Goal: Register for event/course

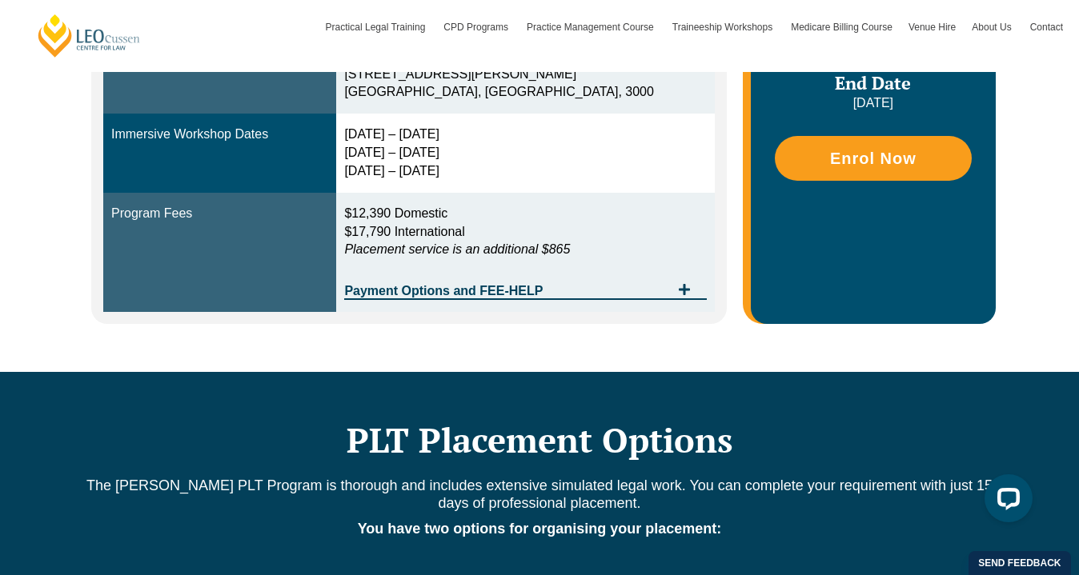
scroll to position [462, 0]
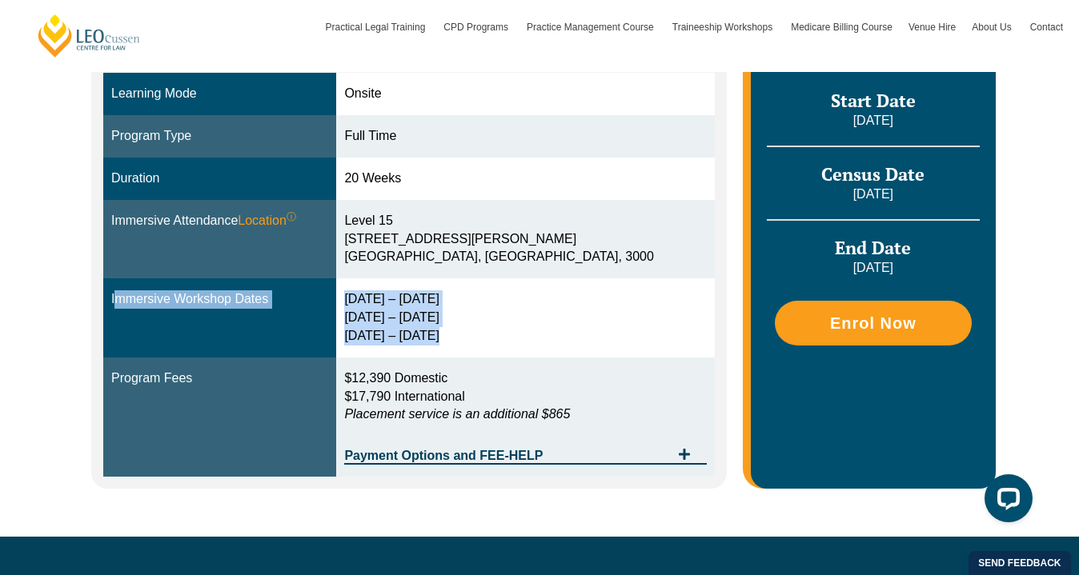
drag, startPoint x: 275, startPoint y: 283, endPoint x: 439, endPoint y: 356, distance: 180.2
click at [439, 356] on tr "Immersive Workshop Dates 2 – 5 Feb 2026 14 – 16 Apr 2026 2 – 4 Jun 2026" at bounding box center [408, 318] width 611 height 79
click at [439, 356] on td "2 – 5 Feb 2026 14 – 16 Apr 2026 2 – 4 Jun 2026" at bounding box center [525, 318] width 378 height 79
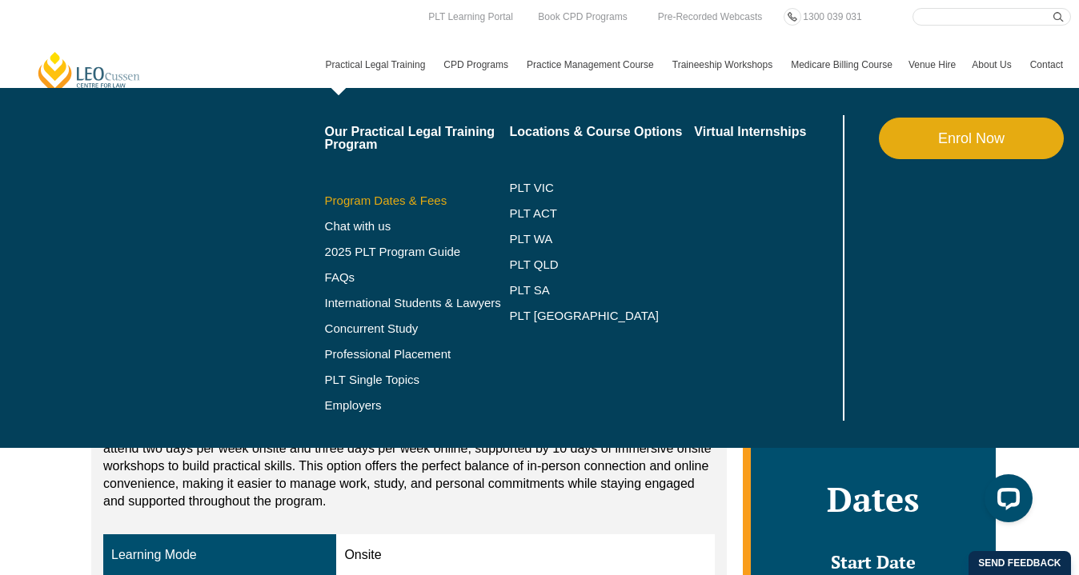
click at [400, 206] on link "Program Dates & Fees" at bounding box center [417, 200] width 185 height 13
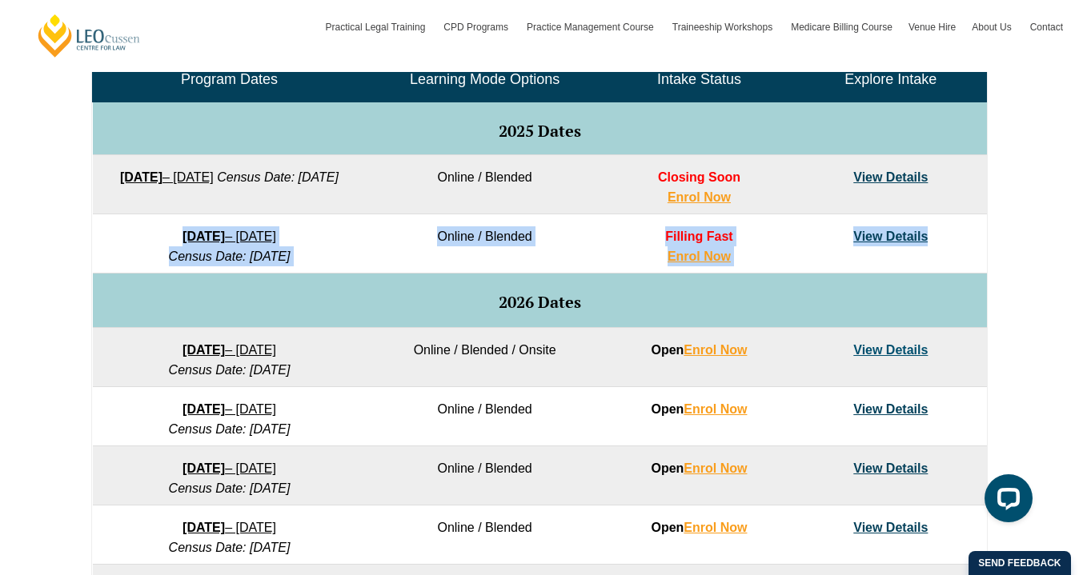
drag, startPoint x: 330, startPoint y: 225, endPoint x: 359, endPoint y: 275, distance: 58.5
click at [359, 275] on tbody "Program Dates Learning Mode Options Intake Status Explore Intake 2025 Dates 22 …" at bounding box center [540, 390] width 894 height 665
click at [359, 275] on td "2026 Dates" at bounding box center [540, 301] width 894 height 54
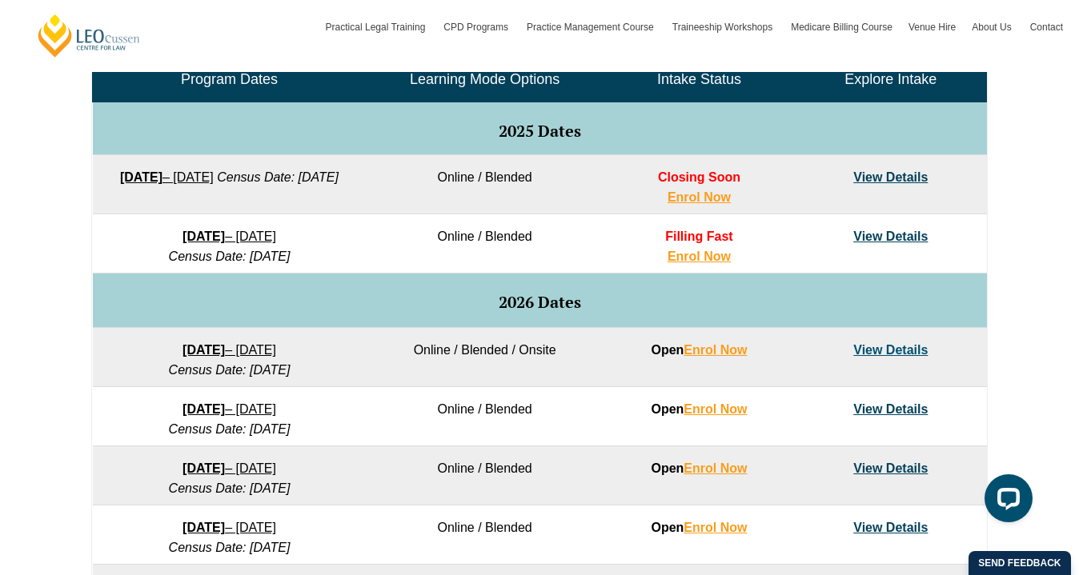
drag, startPoint x: 359, startPoint y: 275, endPoint x: 332, endPoint y: 299, distance: 35.8
click at [332, 299] on td "2026 Dates" at bounding box center [540, 301] width 894 height 54
click at [888, 230] on link "View Details" at bounding box center [890, 237] width 74 height 14
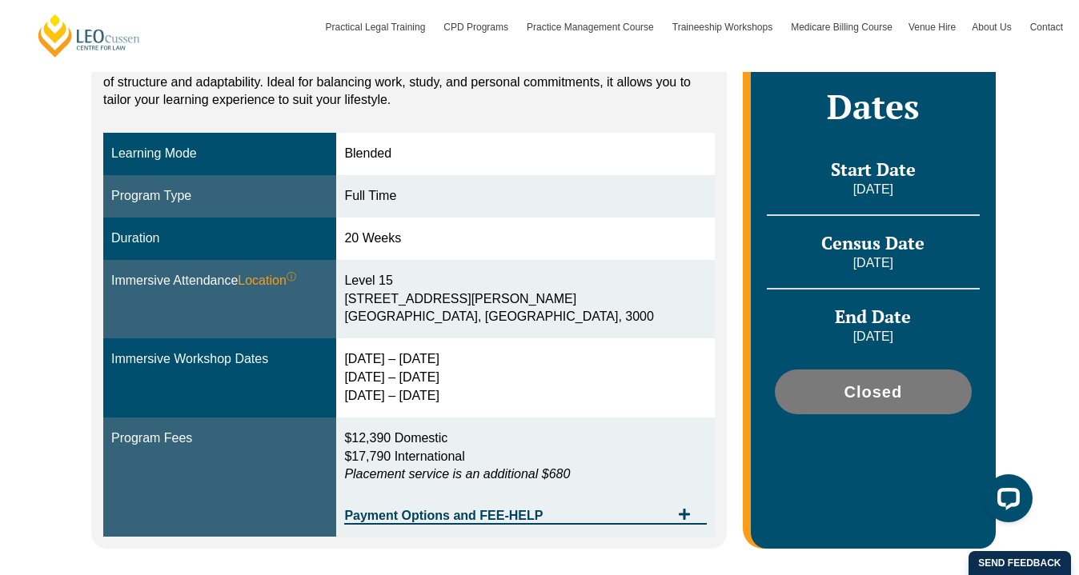
click at [633, 477] on div "$12,390 Domestic $17,790 International Placement service is an additional $680" at bounding box center [525, 461] width 362 height 63
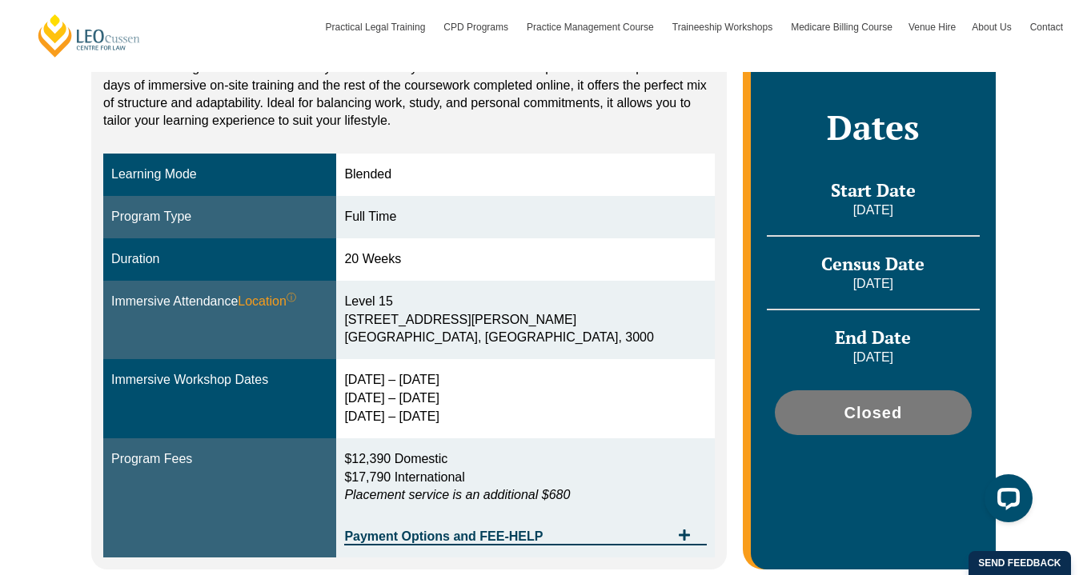
scroll to position [354, 0]
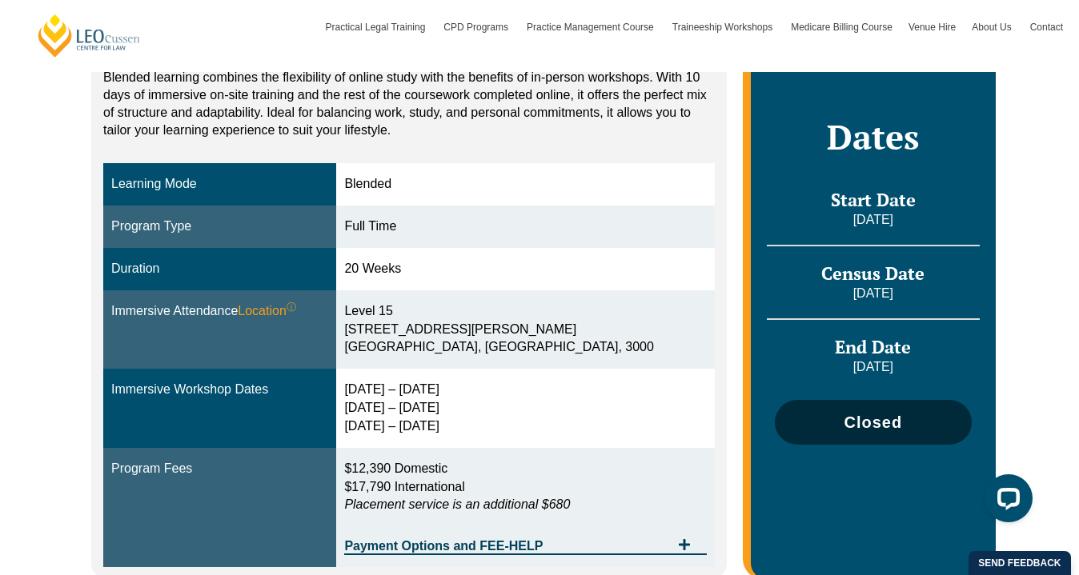
click at [897, 429] on span "Closed" at bounding box center [873, 423] width 58 height 16
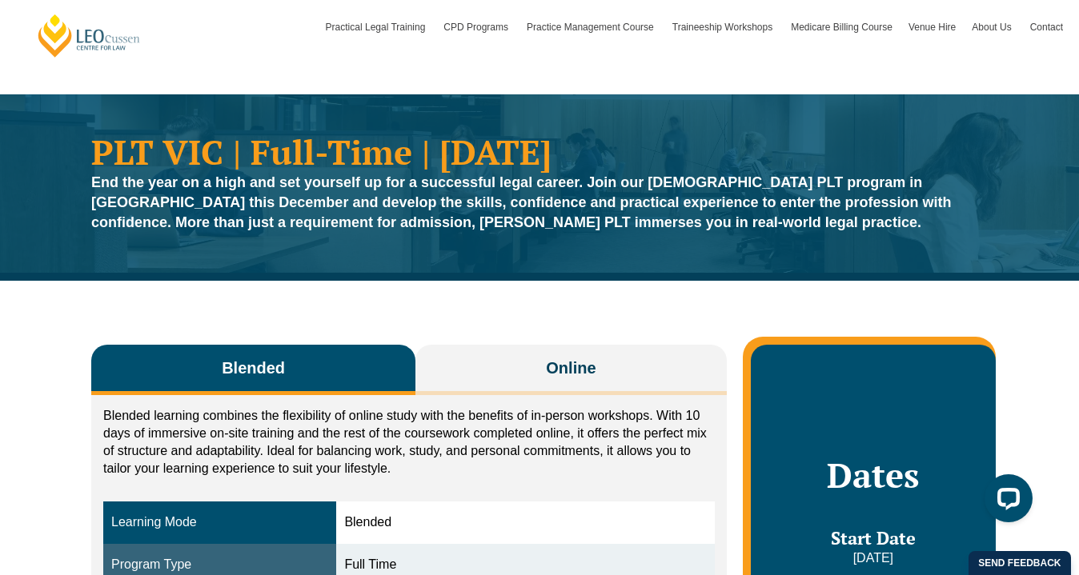
scroll to position [0, 0]
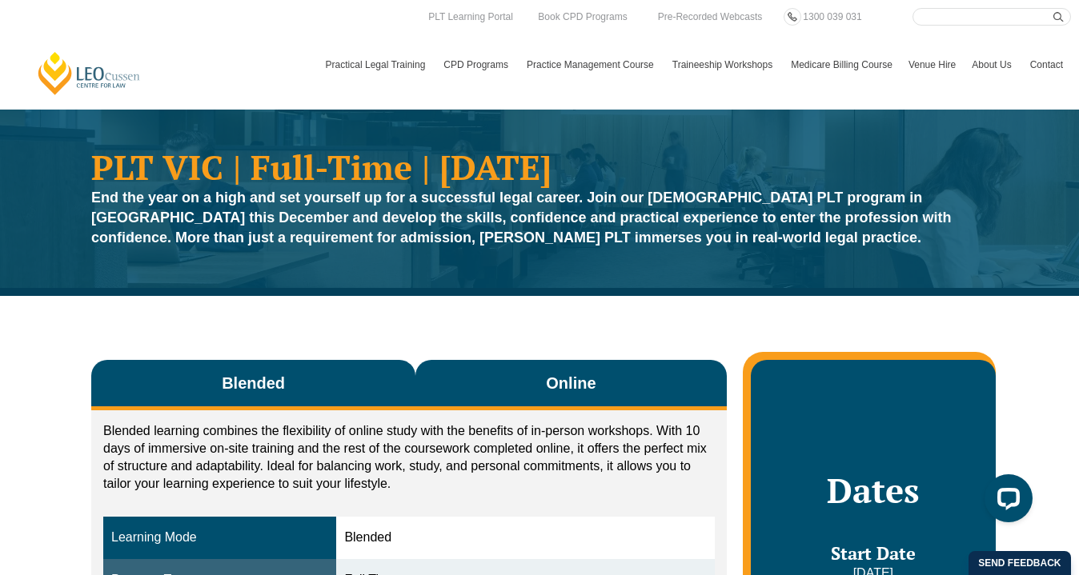
click at [621, 363] on button "Online" at bounding box center [570, 385] width 311 height 50
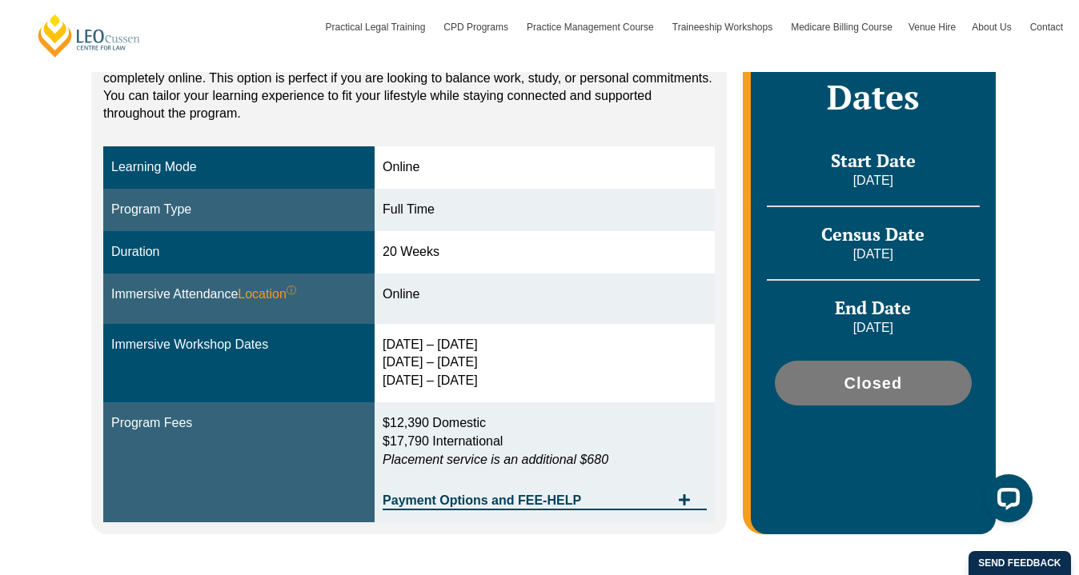
scroll to position [397, 0]
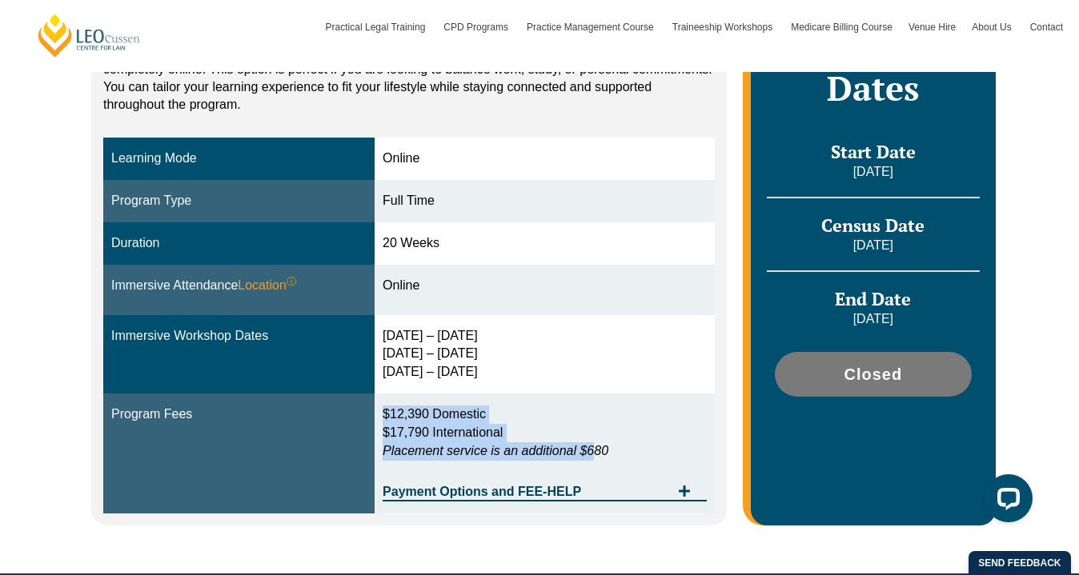
drag, startPoint x: 599, startPoint y: 455, endPoint x: 615, endPoint y: 416, distance: 41.6
click at [615, 416] on p "$12,390 Domestic $17,790 International Placement service is an additional $680" at bounding box center [545, 433] width 324 height 55
drag, startPoint x: 615, startPoint y: 416, endPoint x: 592, endPoint y: 475, distance: 63.6
click at [592, 475] on div "$12,390 Domestic $17,790 International Placement service is an additional $680 …" at bounding box center [545, 454] width 324 height 96
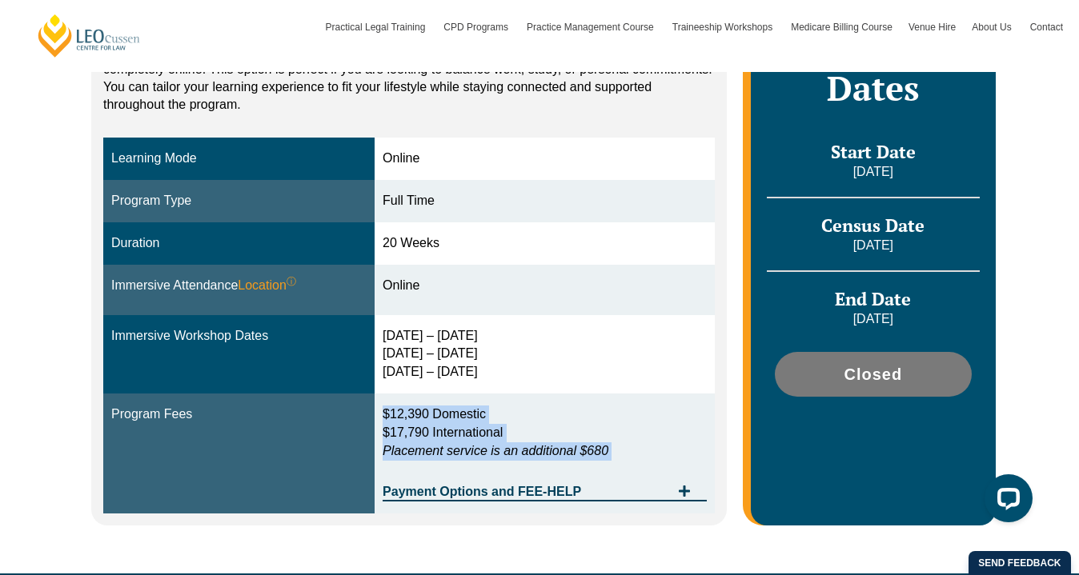
click at [624, 454] on p "$12,390 Domestic $17,790 International Placement service is an additional $680" at bounding box center [545, 433] width 324 height 55
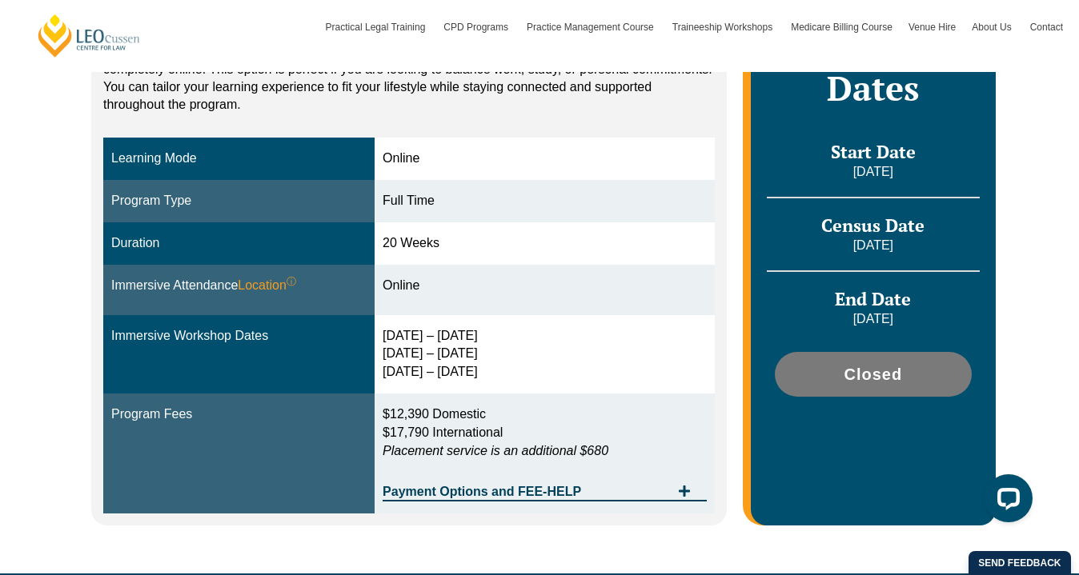
drag, startPoint x: 624, startPoint y: 454, endPoint x: 637, endPoint y: 391, distance: 64.5
click at [637, 391] on tbody "Learning Mode Online Program Type Full Time Duration 20 Weeks Immersive Attenda…" at bounding box center [408, 325] width 611 height 375
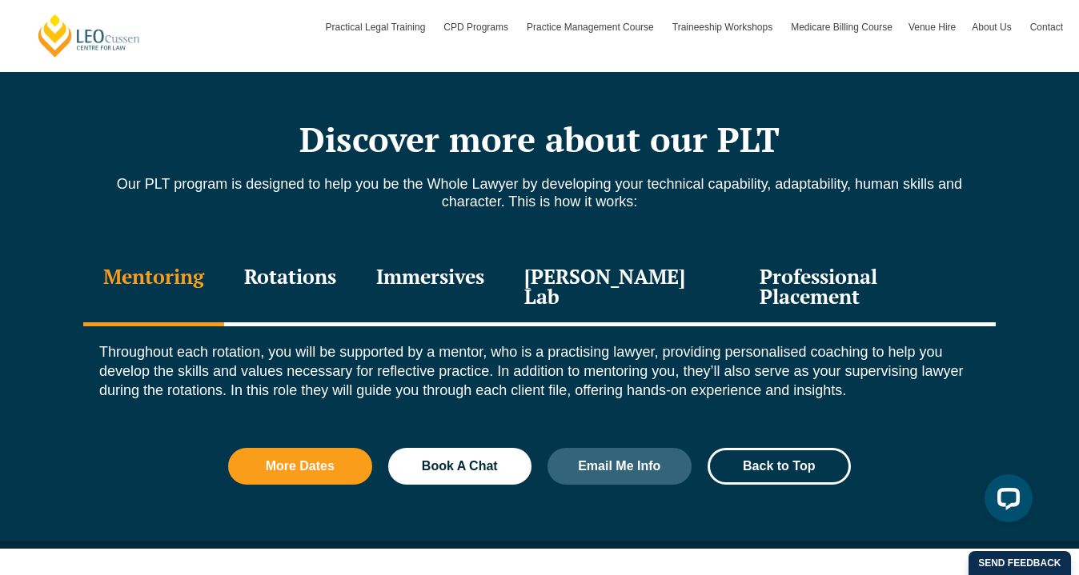
scroll to position [1847, 0]
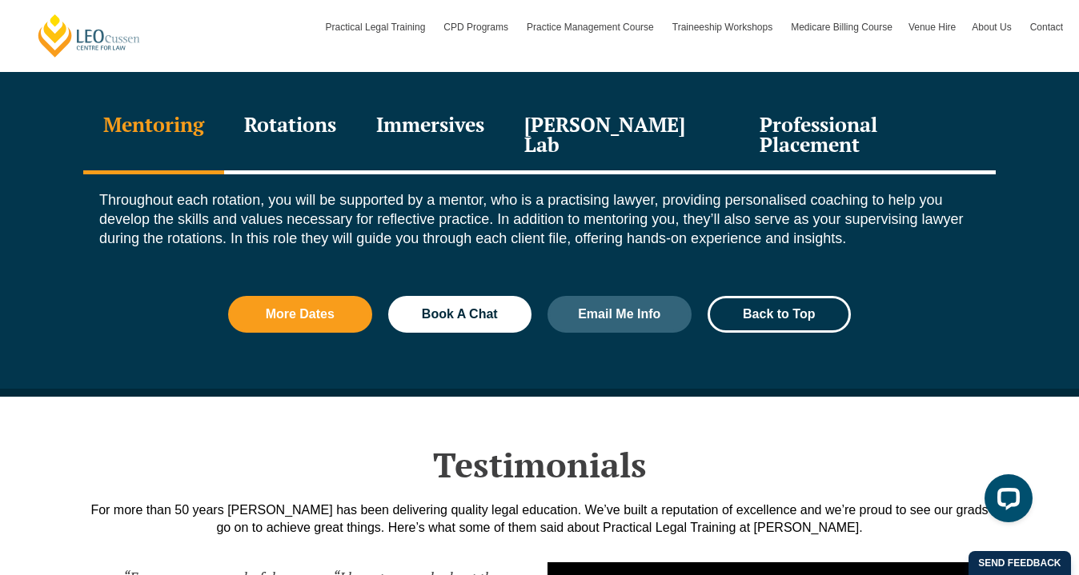
click at [481, 128] on div "Immersives" at bounding box center [430, 136] width 148 height 76
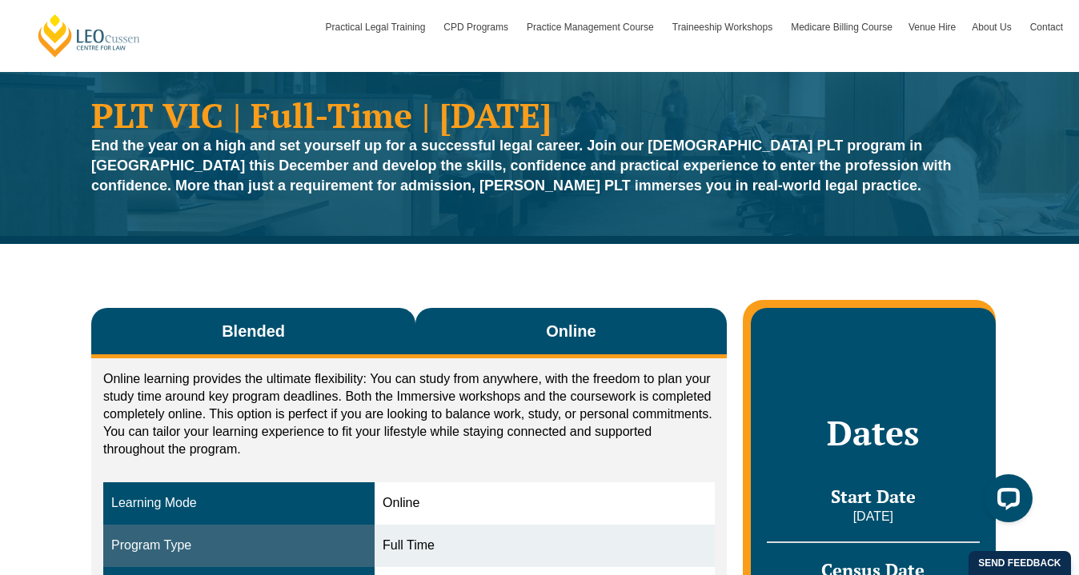
scroll to position [0, 0]
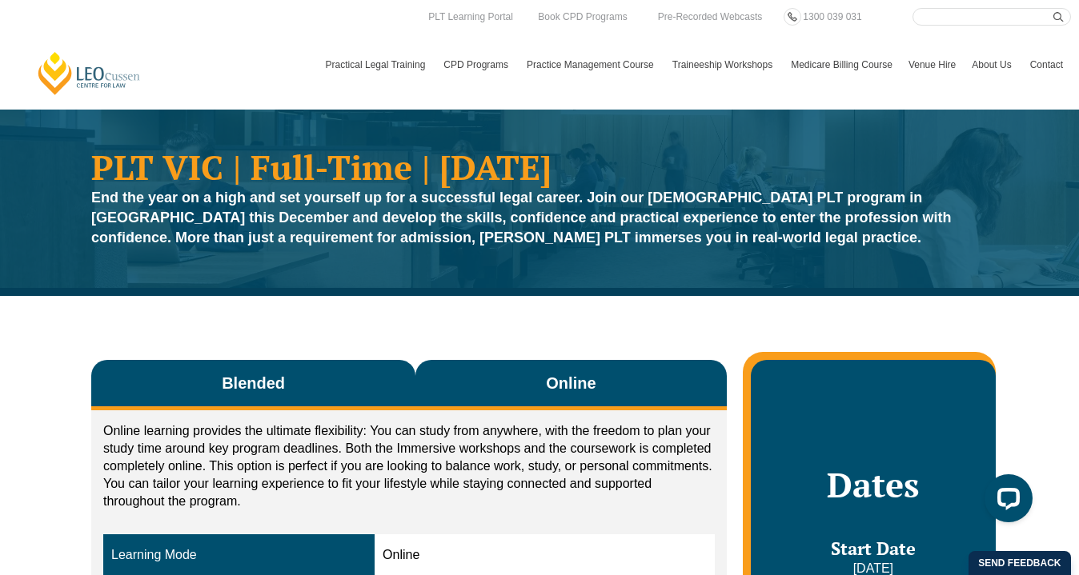
click at [303, 379] on button "Blended" at bounding box center [253, 385] width 324 height 50
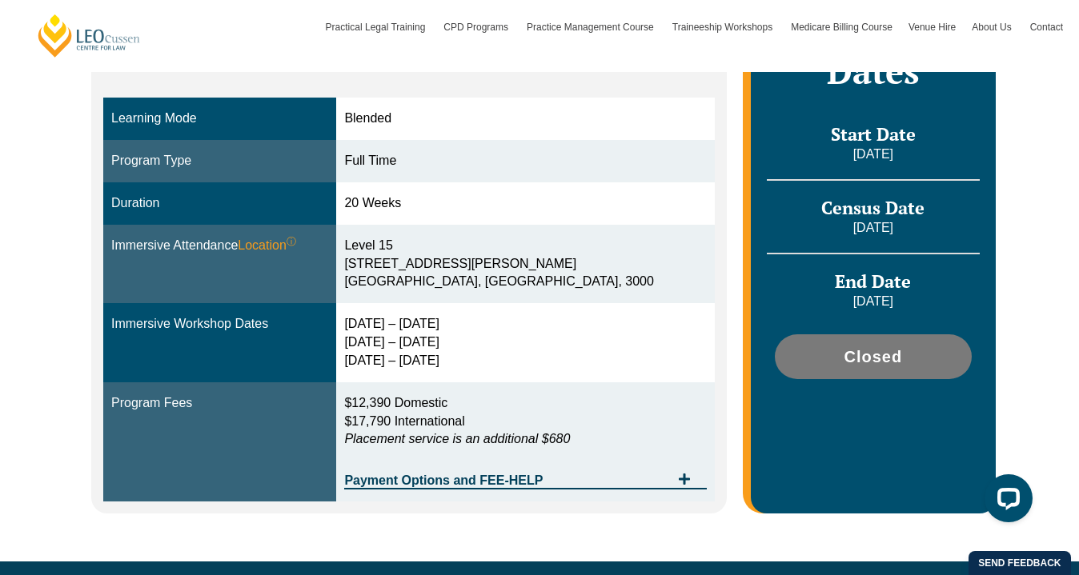
scroll to position [571, 0]
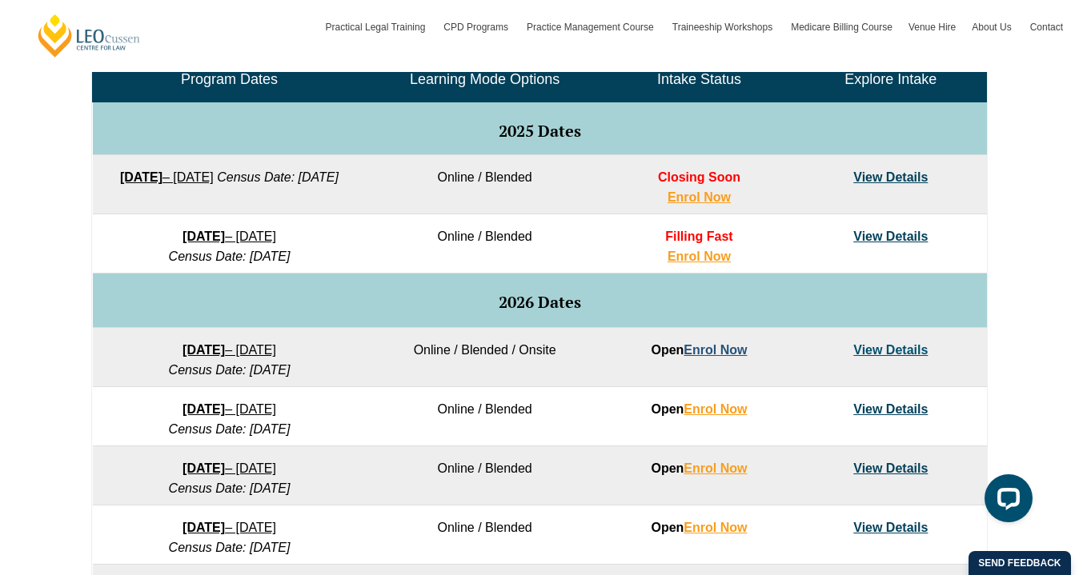
click at [733, 351] on link "Enrol Now" at bounding box center [714, 350] width 63 height 14
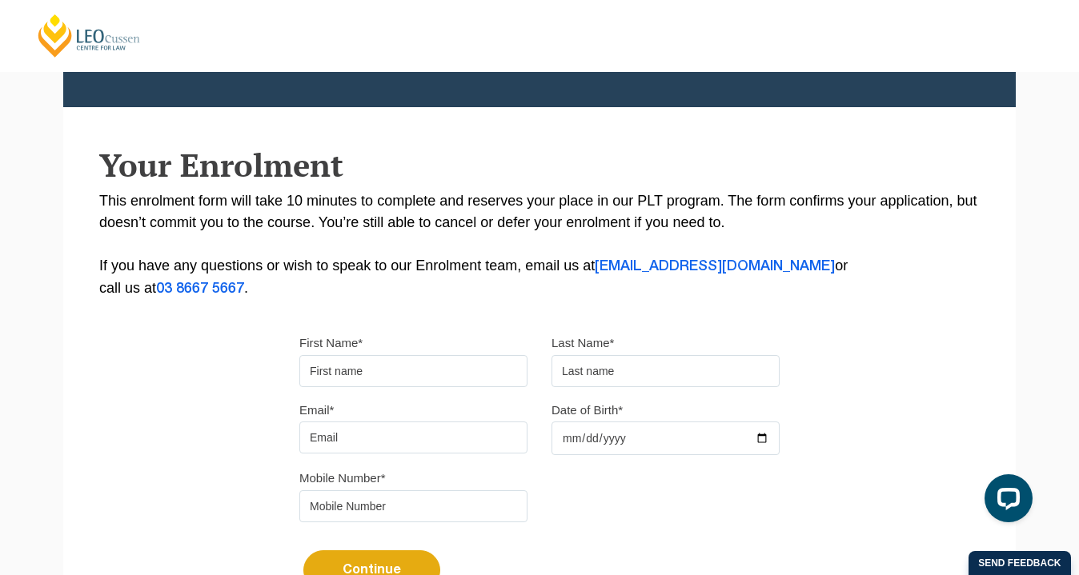
scroll to position [179, 0]
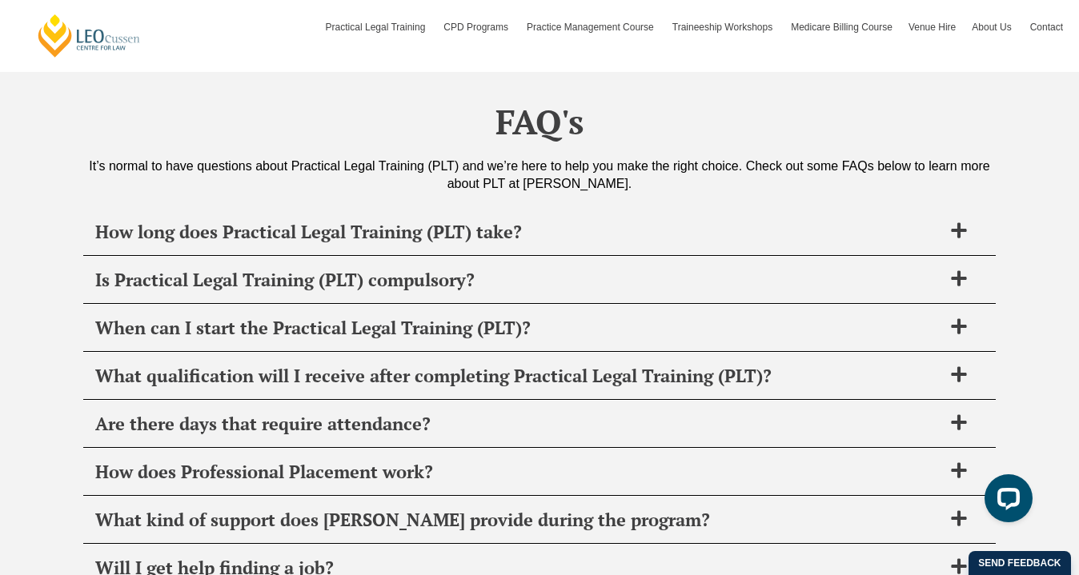
scroll to position [6309, 0]
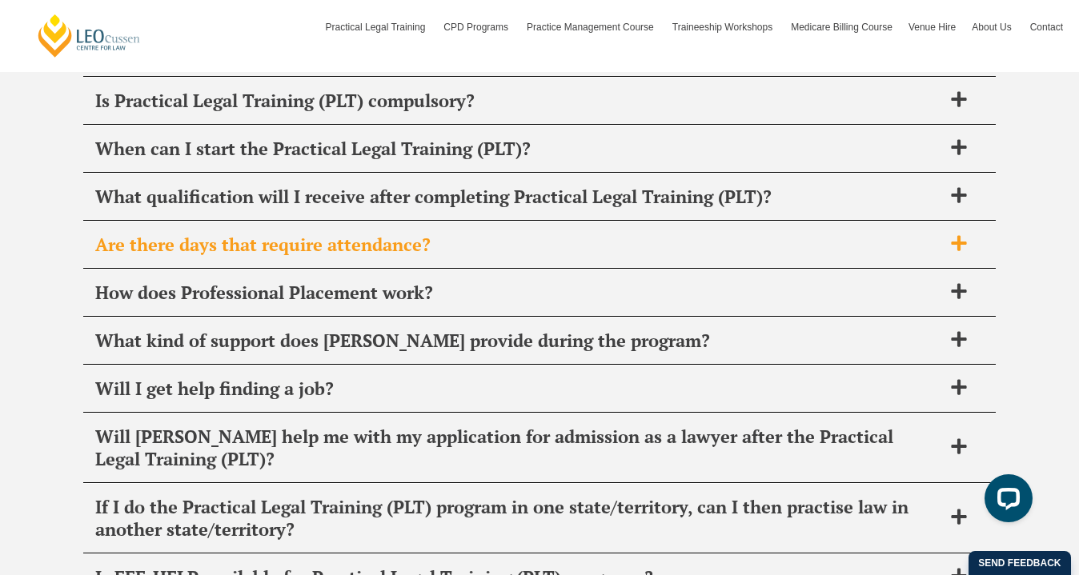
click at [571, 246] on div "Are there days that require attendance?" at bounding box center [539, 245] width 912 height 47
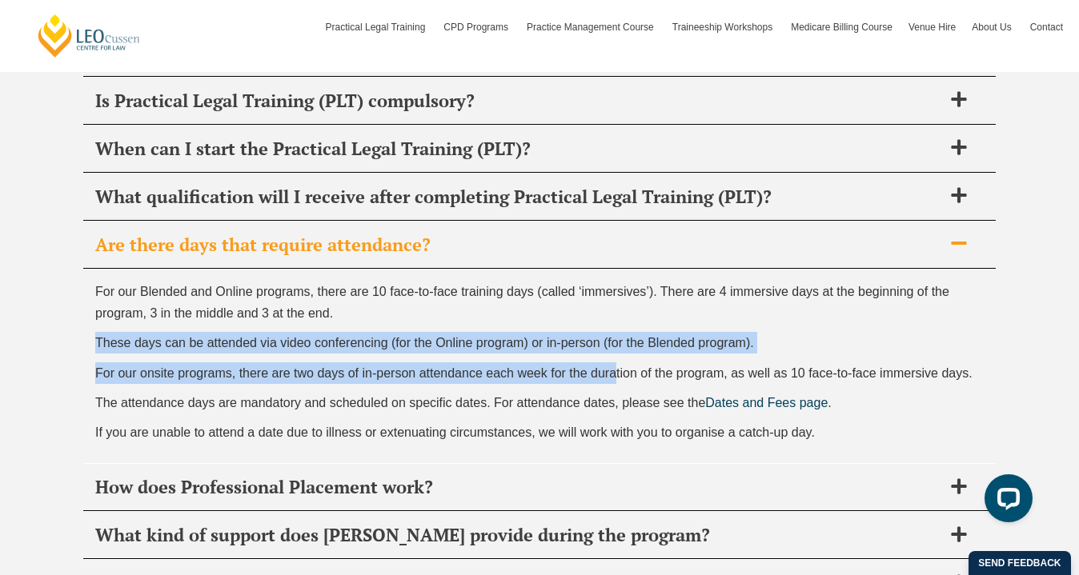
drag, startPoint x: 564, startPoint y: 299, endPoint x: 613, endPoint y: 349, distance: 70.2
click at [613, 349] on div "For our Blended and Online programs, there are 10 face-to-face training days (c…" at bounding box center [539, 366] width 912 height 194
click at [603, 367] on div "For our Blended and Online programs, there are 10 face-to-face training days (c…" at bounding box center [539, 366] width 912 height 194
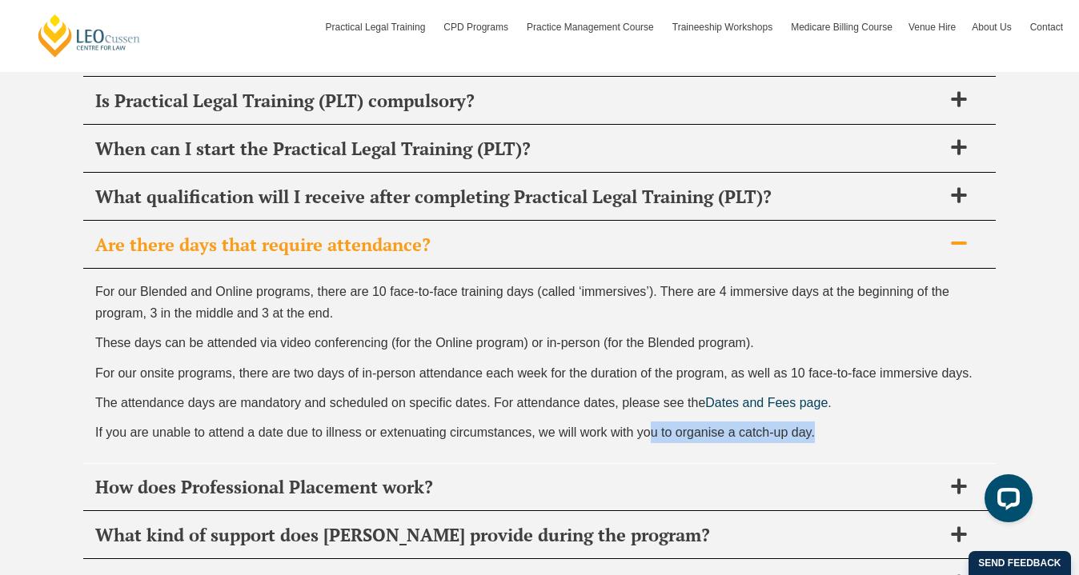
drag, startPoint x: 711, startPoint y: 439, endPoint x: 651, endPoint y: 423, distance: 63.1
click at [651, 423] on div "For our Blended and Online programs, there are 10 face-to-face training days (c…" at bounding box center [539, 366] width 912 height 194
click at [646, 434] on div "For our Blended and Online programs, there are 10 face-to-face training days (c…" at bounding box center [539, 366] width 912 height 194
